Goal: Task Accomplishment & Management: Complete application form

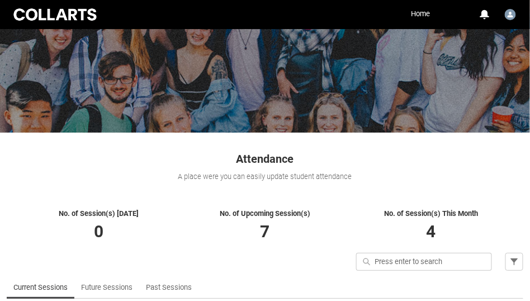
scroll to position [139, 0]
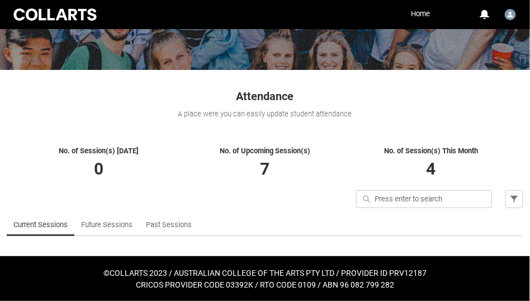
click at [180, 210] on div "Quick search Filter" at bounding box center [265, 201] width 530 height 23
click at [180, 229] on link "Past Sessions" at bounding box center [169, 224] width 46 height 22
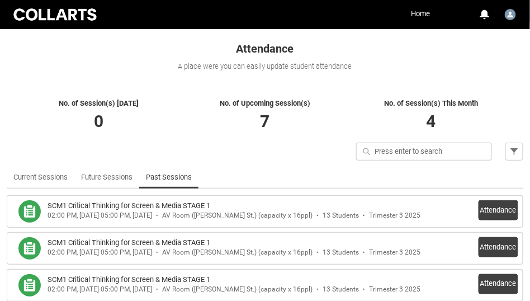
scroll to position [260, 0]
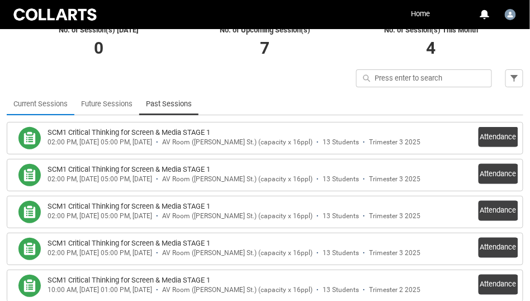
click at [61, 105] on link "Current Sessions" at bounding box center [40, 104] width 54 height 22
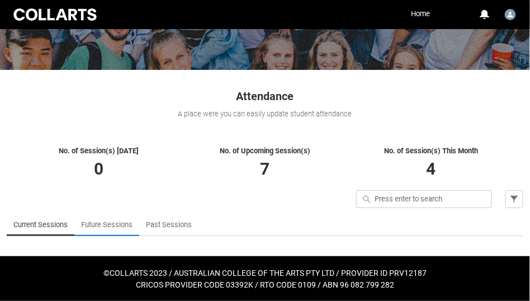
click at [111, 221] on link "Future Sessions" at bounding box center [106, 224] width 51 height 22
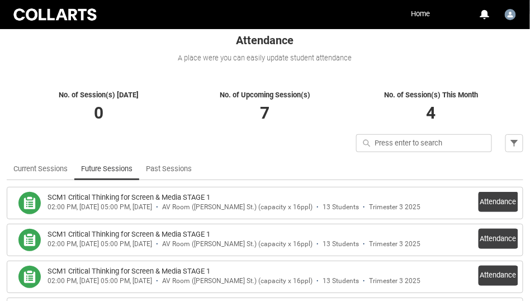
scroll to position [241, 0]
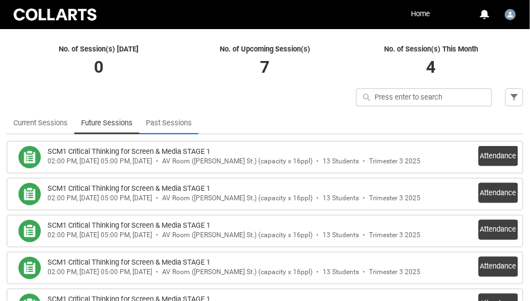
click at [186, 125] on link "Past Sessions" at bounding box center [169, 123] width 46 height 22
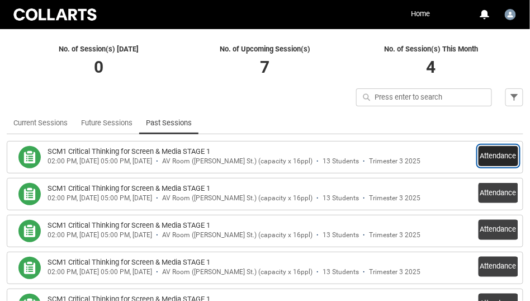
click at [503, 155] on button "Attendance" at bounding box center [498, 156] width 40 height 20
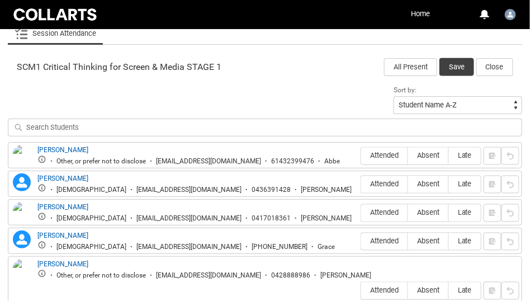
scroll to position [357, 0]
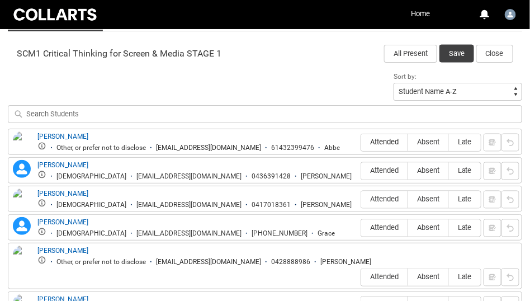
click at [376, 141] on span "Attended" at bounding box center [384, 142] width 46 height 8
click at [361, 142] on input "Attended" at bounding box center [360, 142] width 1 height 1
type lightning-radio-group "Attended"
radio input "true"
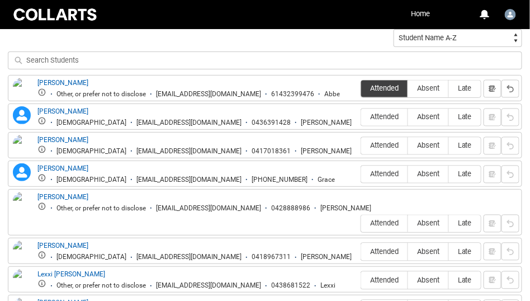
scroll to position [418, 0]
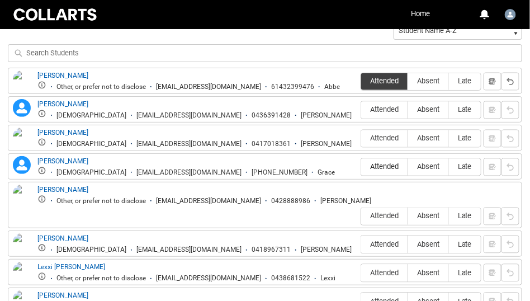
click at [380, 165] on span "Attended" at bounding box center [384, 167] width 46 height 8
click at [361, 167] on input "Attended" at bounding box center [360, 167] width 1 height 1
type lightning-radio-group "Attended"
radio input "true"
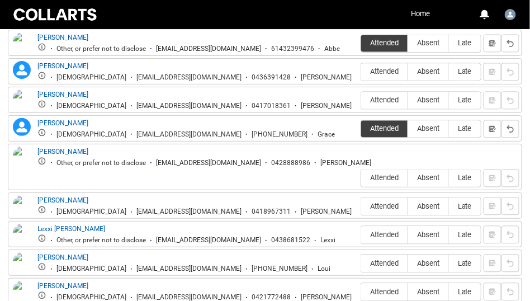
scroll to position [459, 0]
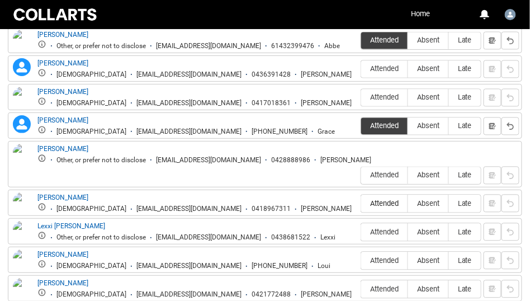
click at [377, 195] on label "Attended" at bounding box center [384, 203] width 46 height 17
click at [361, 203] on input "Attended" at bounding box center [360, 203] width 1 height 1
type lightning-radio-group "Attended"
radio input "true"
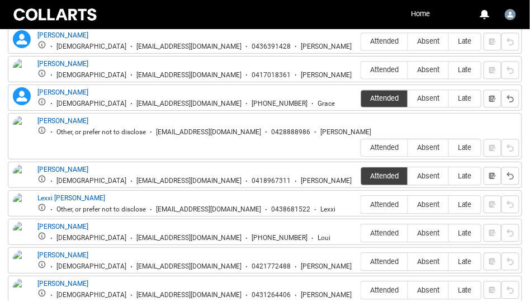
scroll to position [488, 0]
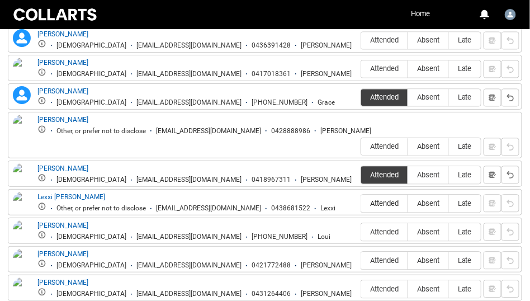
click at [381, 199] on span "Attended" at bounding box center [384, 203] width 46 height 8
click at [361, 203] on input "Attended" at bounding box center [360, 203] width 1 height 1
type lightning-radio-group "Attended"
radio input "true"
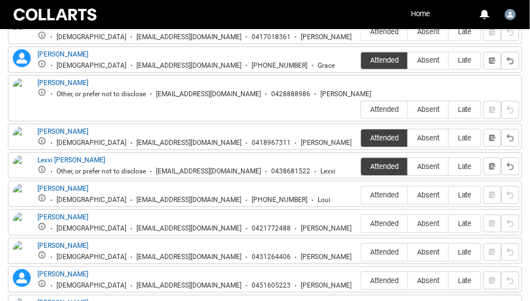
scroll to position [526, 0]
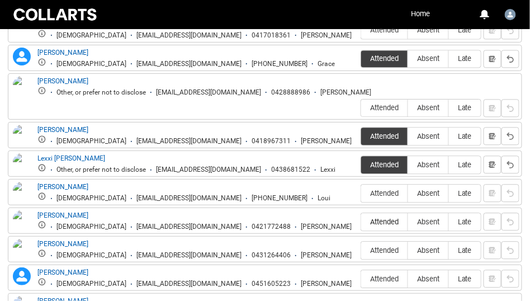
click at [383, 217] on span "Attended" at bounding box center [384, 221] width 46 height 8
click at [361, 221] on input "Attended" at bounding box center [360, 221] width 1 height 1
type lightning-radio-group "Attended"
radio input "true"
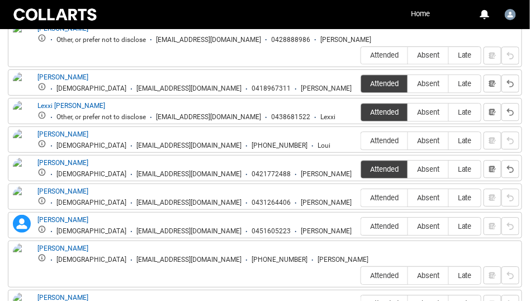
scroll to position [589, 0]
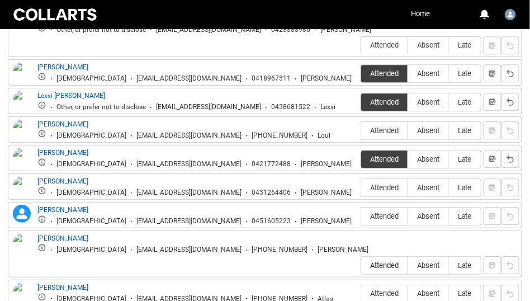
click at [382, 261] on span "Attended" at bounding box center [384, 265] width 46 height 8
click at [361, 265] on input "Attended" at bounding box center [360, 265] width 1 height 1
type lightning-radio-group "Attended"
radio input "true"
click at [438, 289] on span "Absent" at bounding box center [428, 293] width 40 height 8
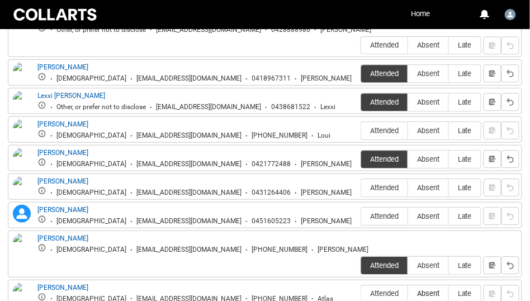
click at [408, 293] on input "Absent" at bounding box center [407, 293] width 1 height 1
type lightning-radio-group "Absent"
radio input "true"
click at [435, 212] on span "Absent" at bounding box center [428, 216] width 40 height 8
click at [408, 216] on input "Absent" at bounding box center [407, 216] width 1 height 1
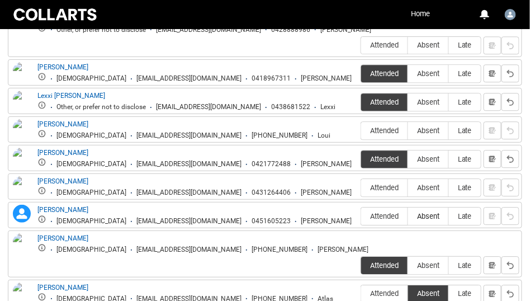
type lightning-radio-group "Absent"
radio input "true"
click at [432, 179] on label "Absent" at bounding box center [428, 187] width 40 height 17
click at [408, 187] on input "Absent" at bounding box center [407, 187] width 1 height 1
type lightning-radio-group "Absent"
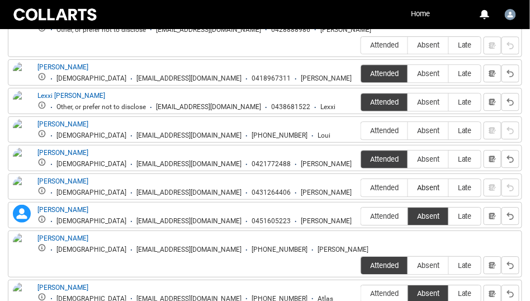
radio input "true"
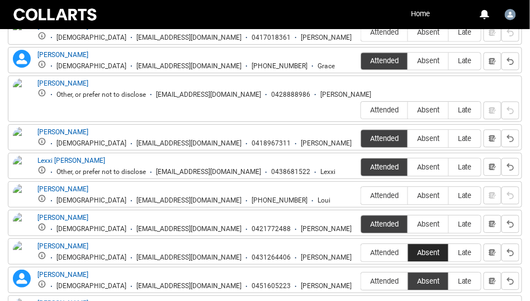
scroll to position [529, 0]
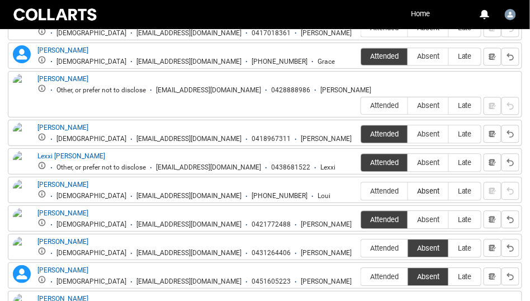
click at [428, 187] on span "Absent" at bounding box center [428, 191] width 40 height 8
click at [408, 191] on input "Absent" at bounding box center [407, 191] width 1 height 1
type lightning-radio-group "Absent"
radio input "true"
click at [431, 97] on label "Absent" at bounding box center [428, 105] width 40 height 17
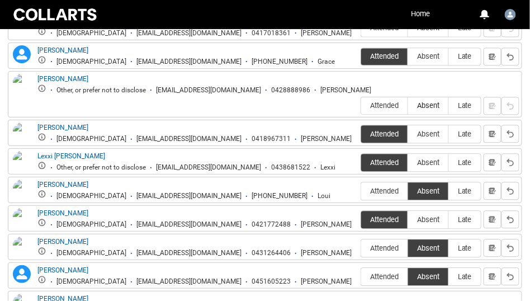
click at [408, 105] on input "Absent" at bounding box center [407, 105] width 1 height 1
type lightning-radio-group "Absent"
radio input "true"
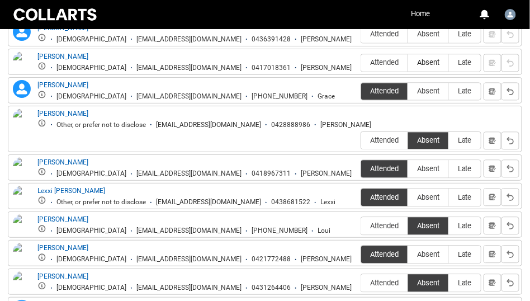
click at [428, 66] on span "Absent" at bounding box center [428, 62] width 40 height 8
click at [408, 63] on input "Absent" at bounding box center [407, 62] width 1 height 1
type lightning-radio-group "Absent"
radio input "true"
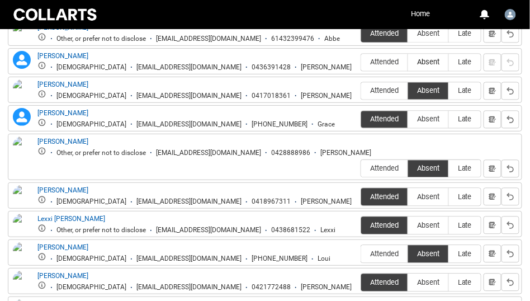
click at [433, 63] on span "Absent" at bounding box center [428, 62] width 40 height 8
click at [408, 62] on input "Absent" at bounding box center [407, 61] width 1 height 1
type lightning-radio-group "Absent"
radio input "true"
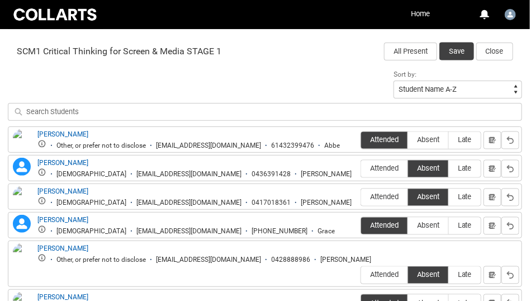
scroll to position [258, 0]
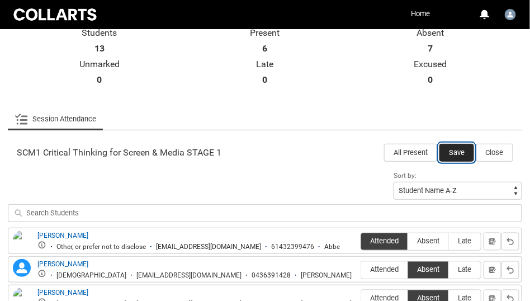
click at [457, 155] on button "Save" at bounding box center [456, 153] width 35 height 18
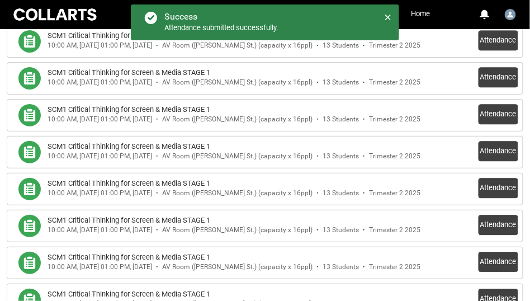
scroll to position [543, 0]
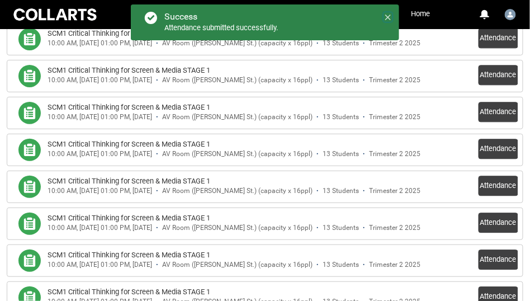
click at [387, 18] on icon at bounding box center [388, 18] width 6 height 6
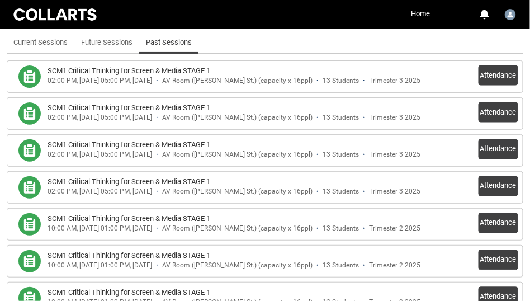
scroll to position [323, 0]
